Goal: Information Seeking & Learning: Learn about a topic

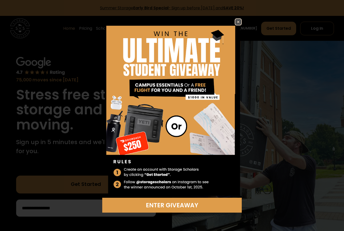
click at [238, 23] on img at bounding box center [238, 22] width 6 height 6
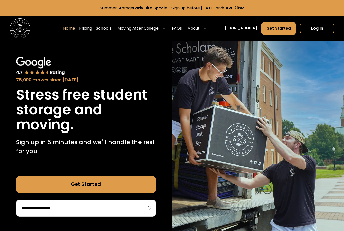
click at [338, 216] on img at bounding box center [258, 137] width 172 height 192
click at [92, 28] on link "Pricing" at bounding box center [85, 28] width 13 height 14
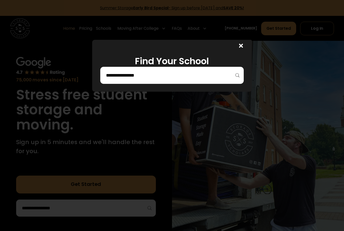
click at [199, 66] on h1 "Find Your School" at bounding box center [171, 61] width 143 height 11
click at [199, 79] on input "search" at bounding box center [171, 75] width 133 height 9
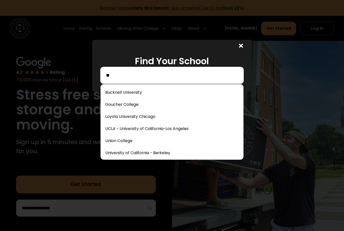
type input "*"
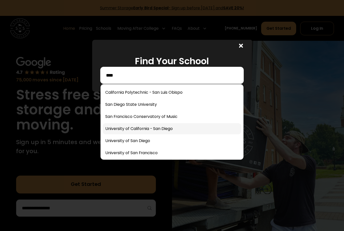
type input "***"
click at [192, 129] on link at bounding box center [172, 128] width 138 height 11
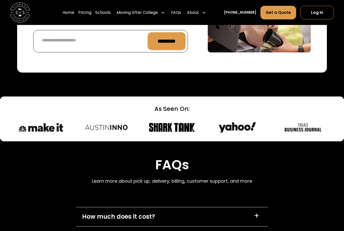
click at [159, 207] on div "How much does it cost? +" at bounding box center [172, 216] width 192 height 19
click at [174, 207] on div "How much does it cost? +" at bounding box center [172, 216] width 192 height 19
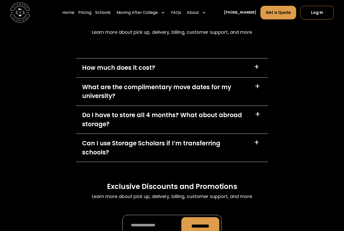
scroll to position [2159, 0]
